Goal: Task Accomplishment & Management: Use online tool/utility

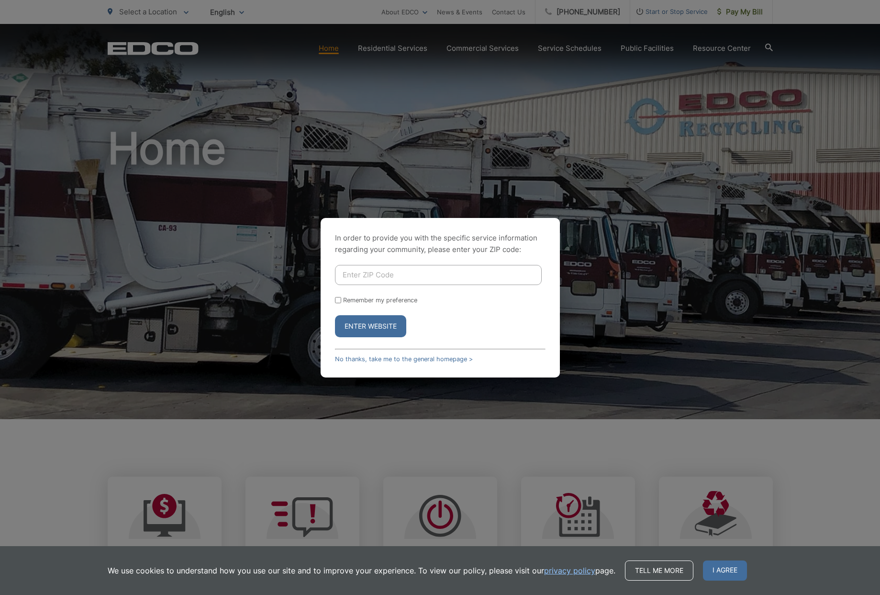
click at [415, 269] on input "Enter ZIP Code" at bounding box center [438, 275] width 207 height 20
type input "92078"
click at [374, 334] on button "Enter Website" at bounding box center [370, 326] width 71 height 22
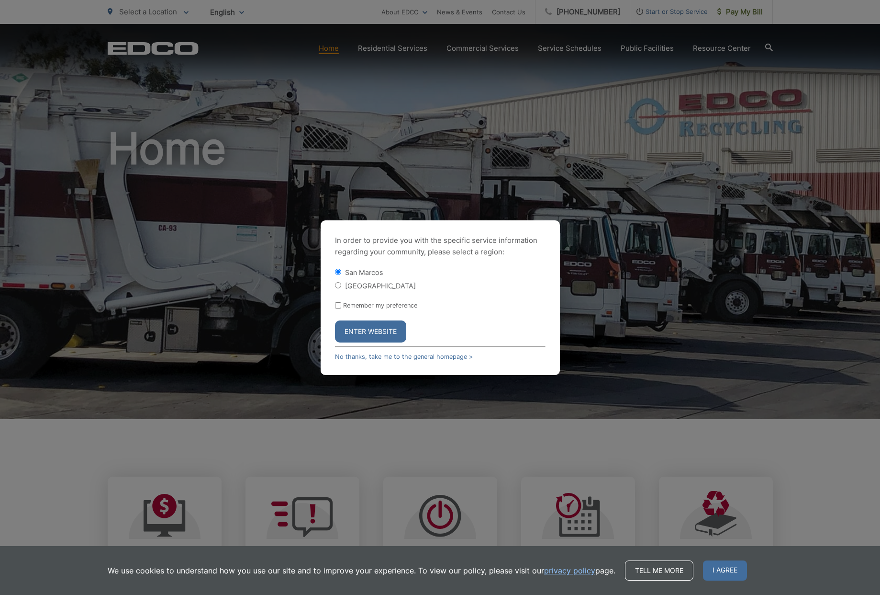
click at [371, 328] on button "Enter Website" at bounding box center [370, 331] width 71 height 22
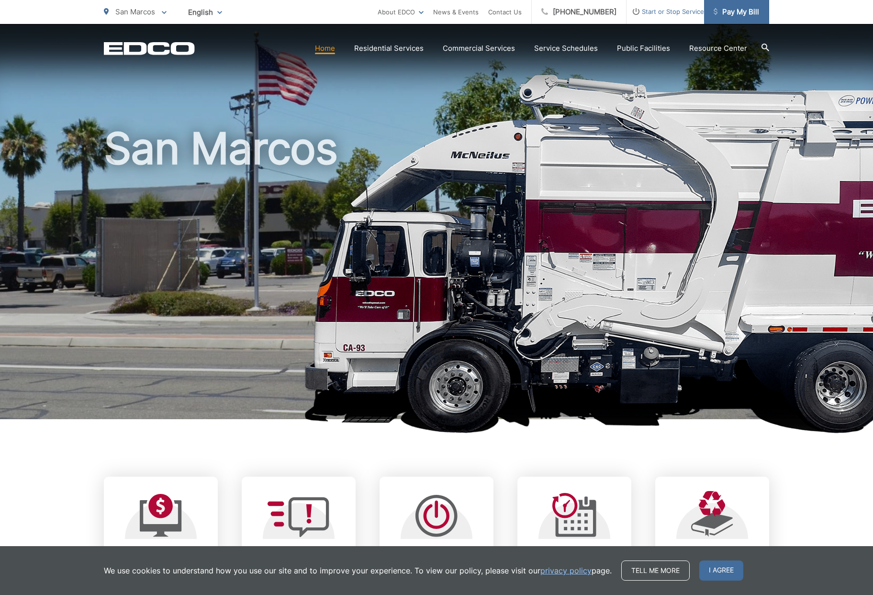
click at [753, 12] on span "Pay My Bill" at bounding box center [736, 11] width 45 height 11
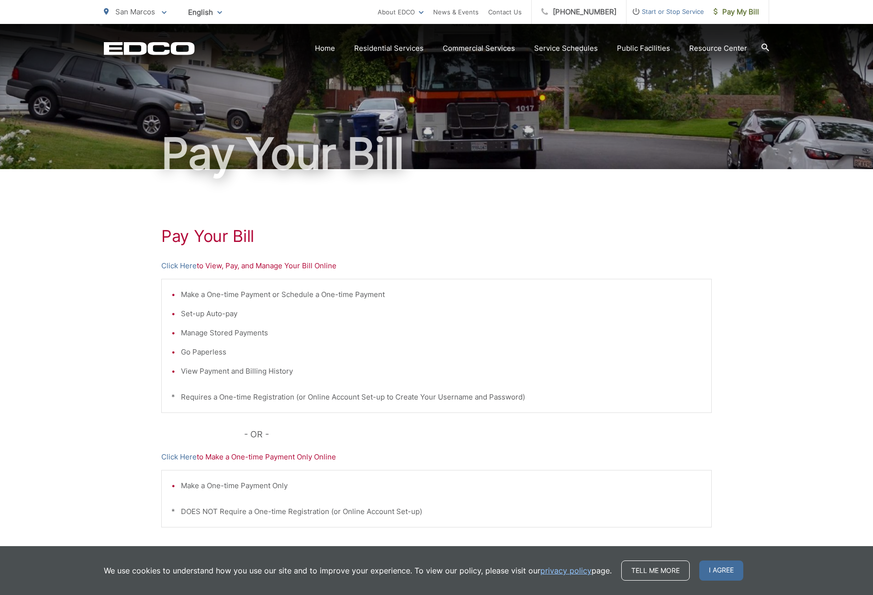
scroll to position [58, 0]
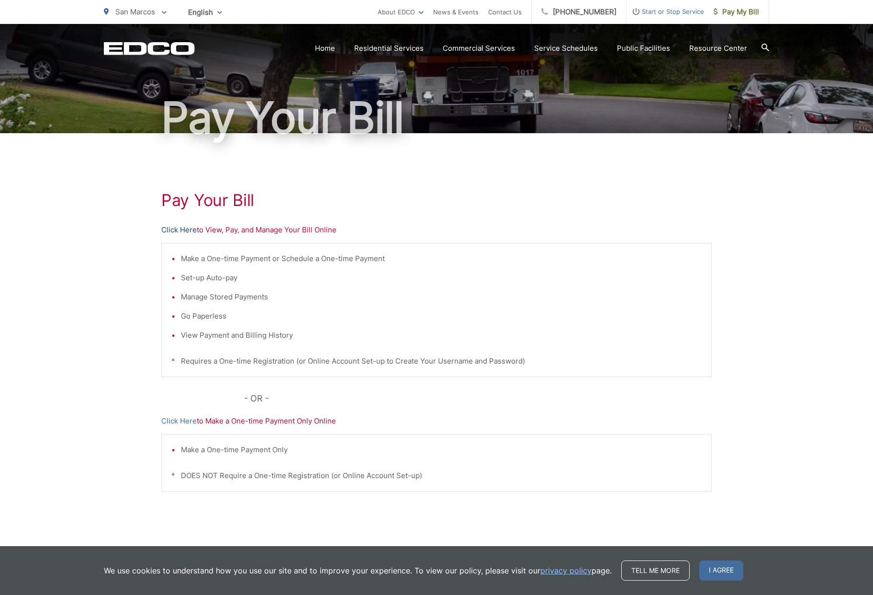
click at [181, 229] on link "Click Here" at bounding box center [178, 229] width 35 height 11
